Goal: Entertainment & Leisure: Consume media (video, audio)

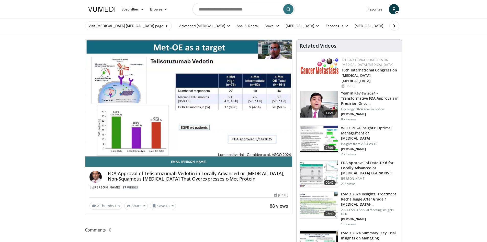
click at [151, 173] on h4 "FDA Approval of Telisotuzumab Vedotin in Locally Advanced or [MEDICAL_DATA], No…" at bounding box center [198, 176] width 181 height 11
copy h4 "Telisotuzumab"
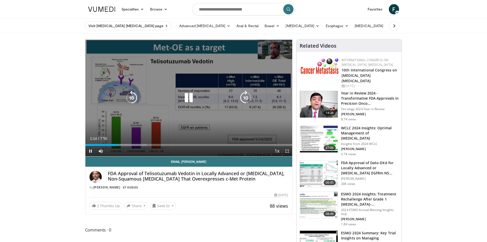
click at [155, 102] on div "Video Player" at bounding box center [189, 98] width 124 height 10
click at [238, 83] on div "10 seconds Tap to unmute" at bounding box center [188, 98] width 207 height 116
